Goal: Information Seeking & Learning: Find contact information

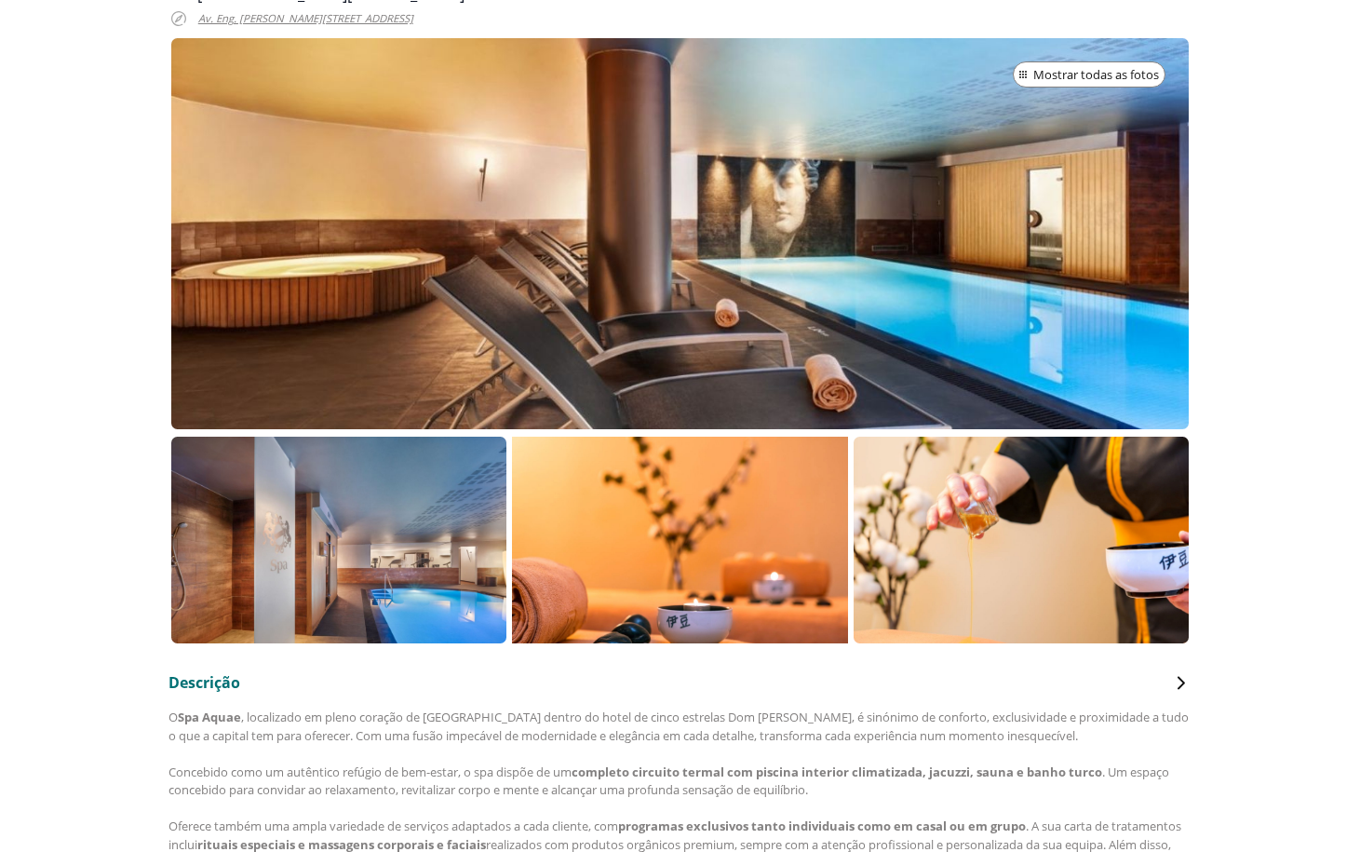
click at [810, 280] on div at bounding box center [680, 233] width 1018 height 391
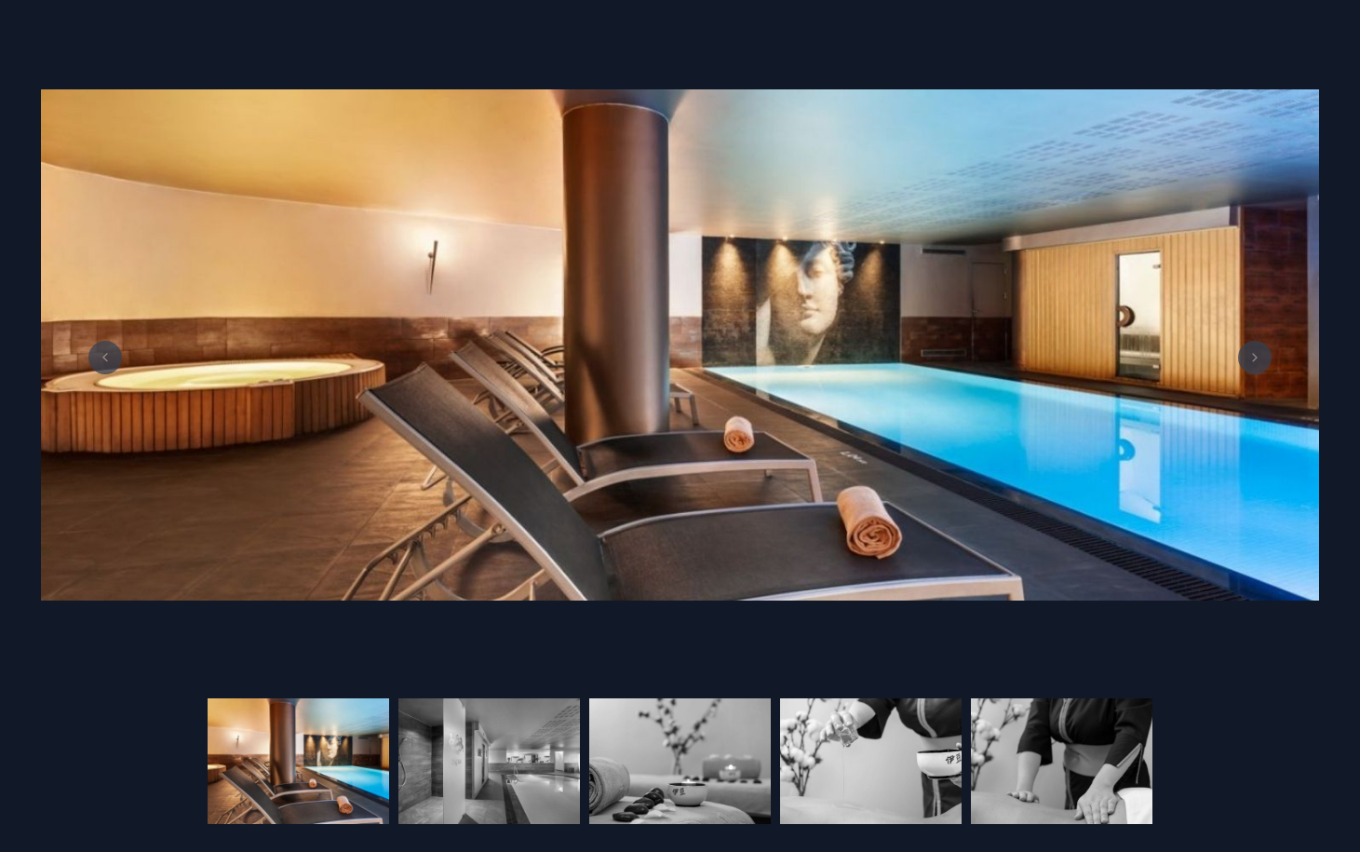
click at [1270, 367] on div at bounding box center [1255, 358] width 34 height 34
click at [1255, 365] on button at bounding box center [1255, 358] width 34 height 34
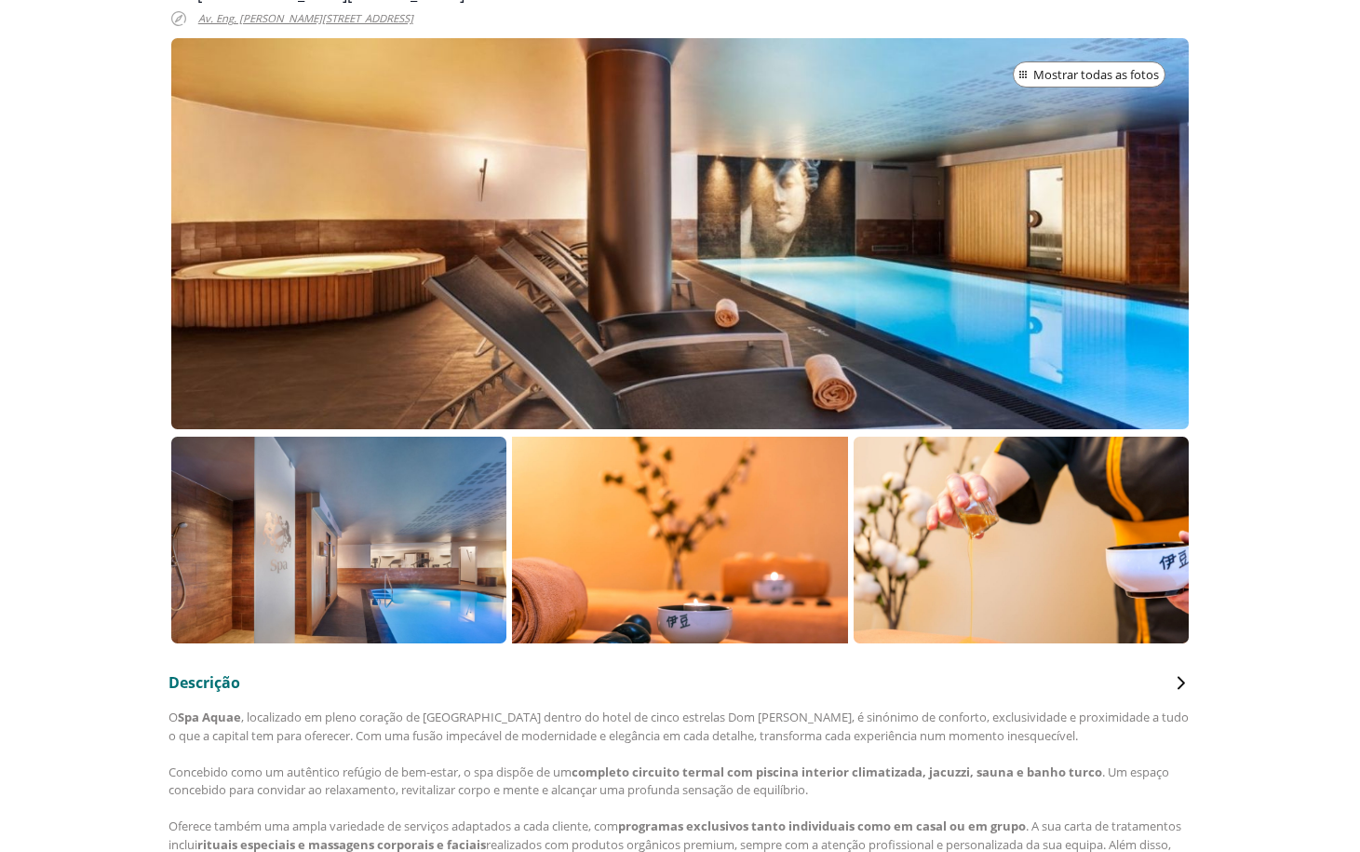
click at [326, 487] on p at bounding box center [338, 539] width 335 height 207
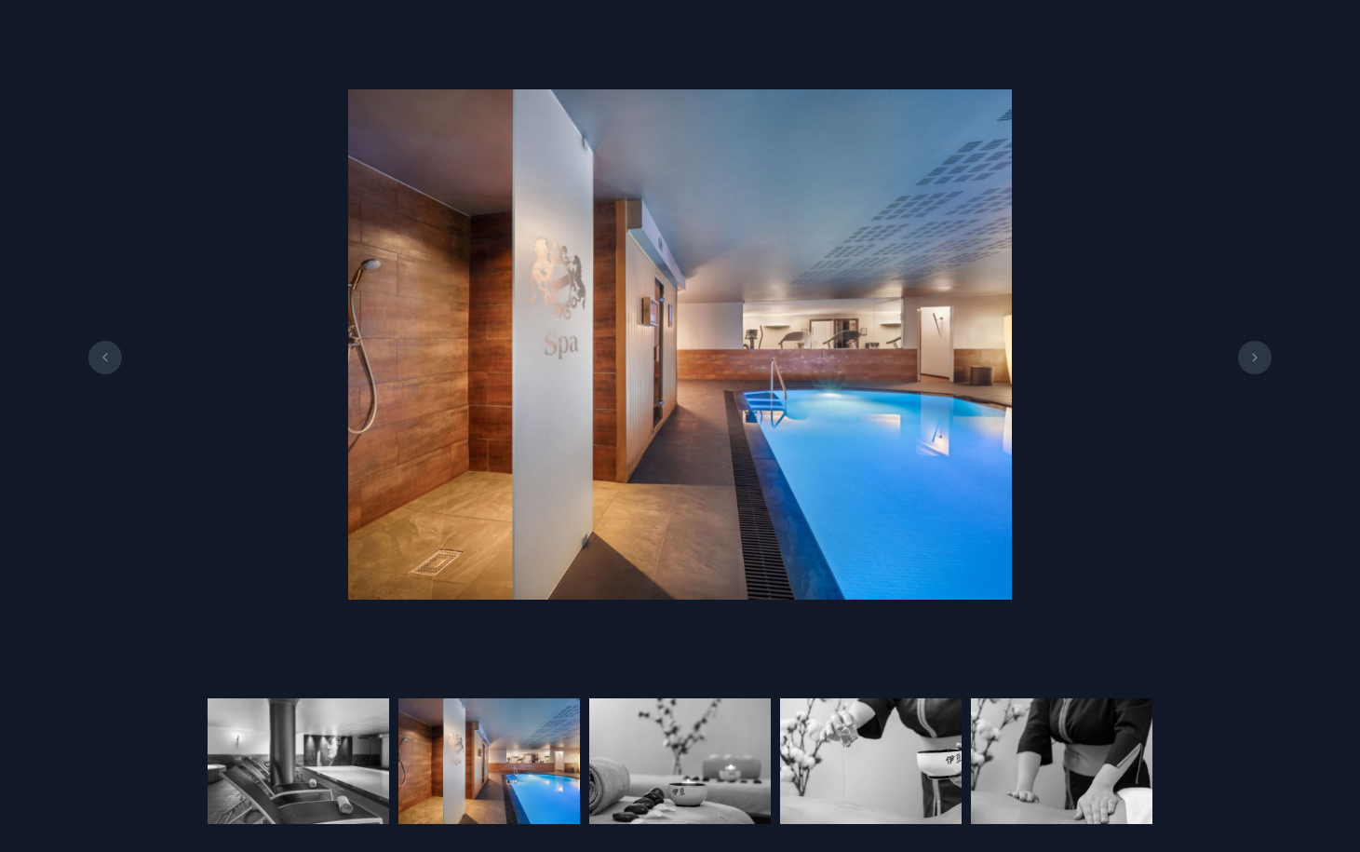
click at [1295, 489] on div at bounding box center [680, 344] width 1360 height 633
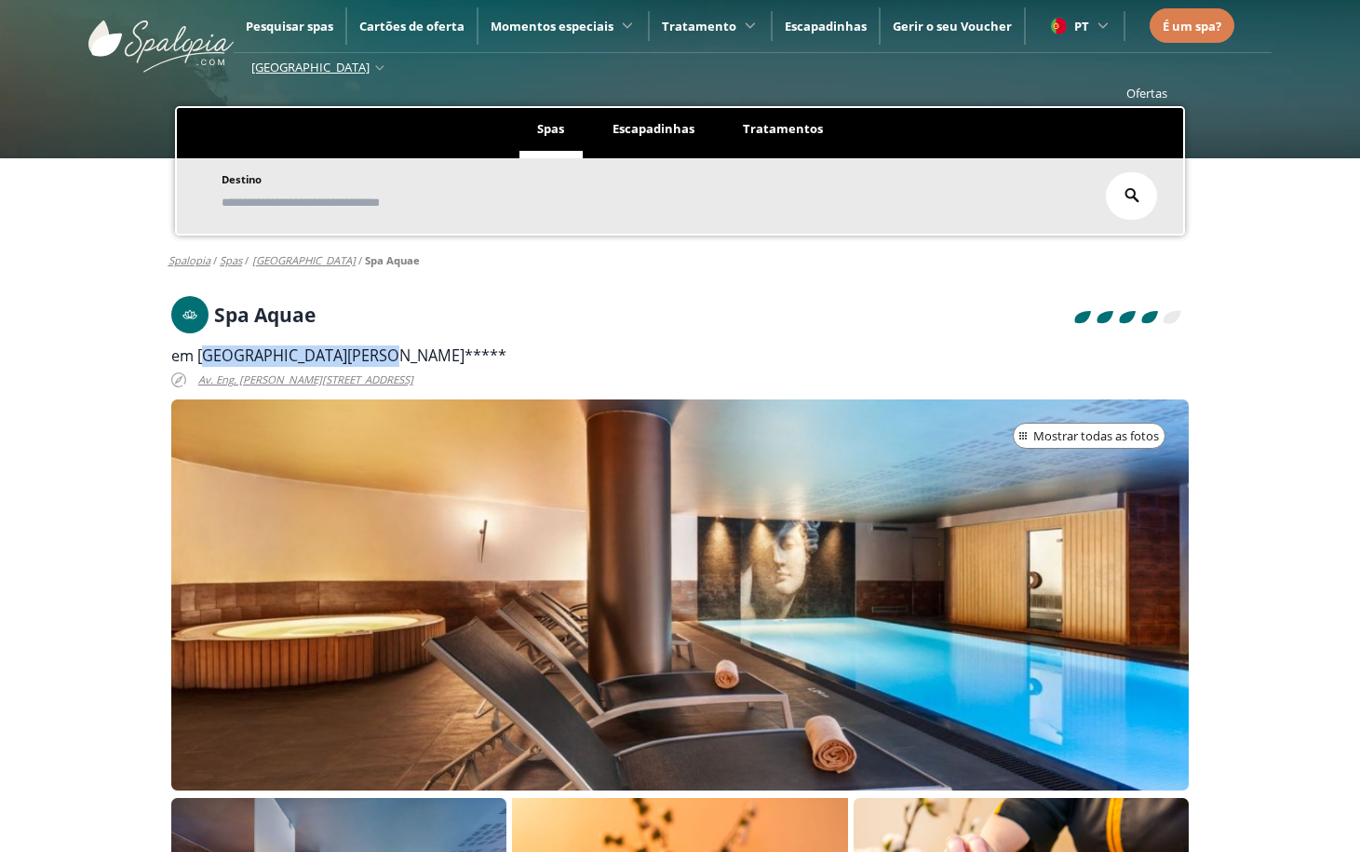
drag, startPoint x: 201, startPoint y: 354, endPoint x: 367, endPoint y: 360, distance: 165.8
click at [367, 360] on span "em [GEOGRAPHIC_DATA][PERSON_NAME]*****" at bounding box center [338, 355] width 335 height 20
copy span "[GEOGRAPHIC_DATA][PERSON_NAME]"
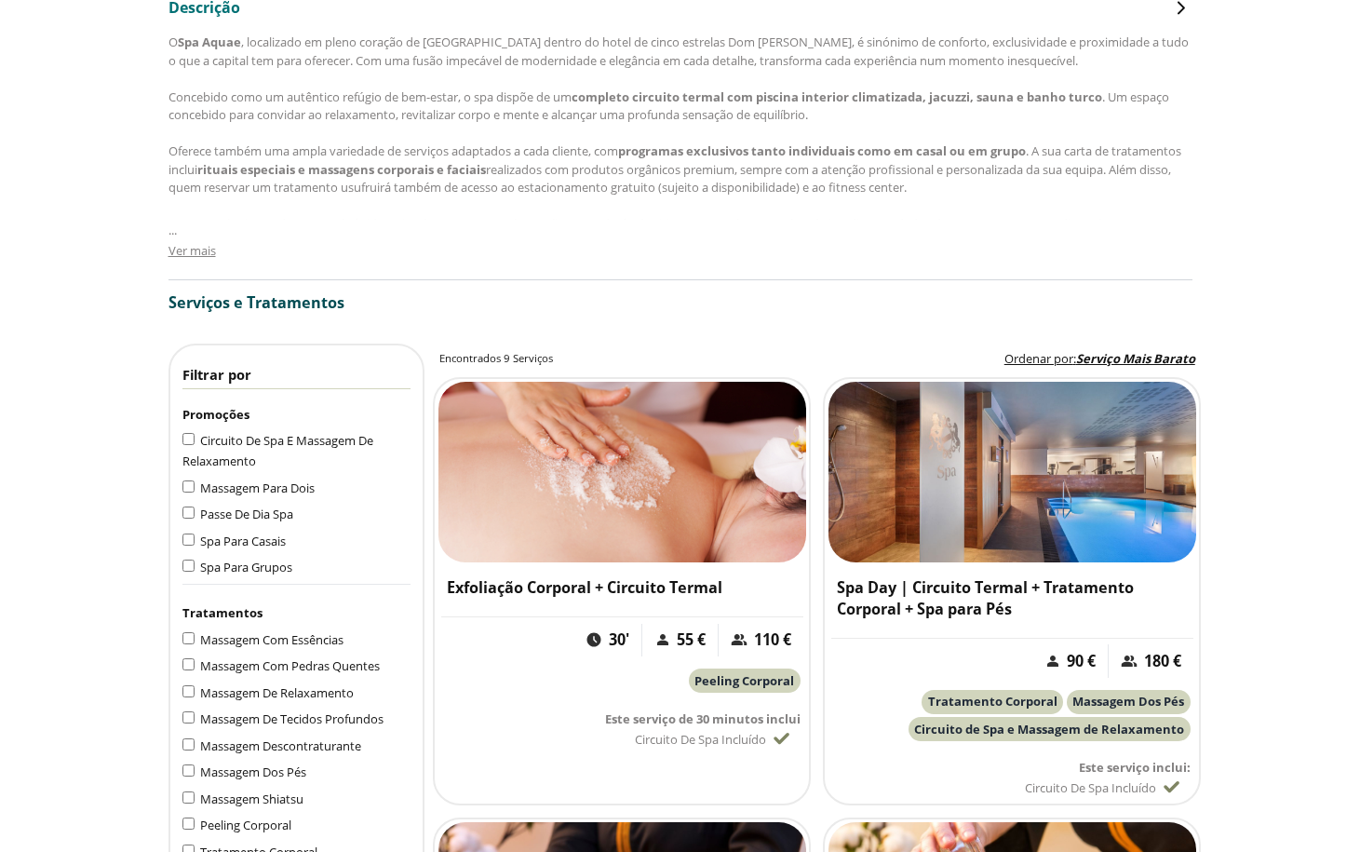
scroll to position [418, 0]
